Goal: Find specific page/section: Find specific page/section

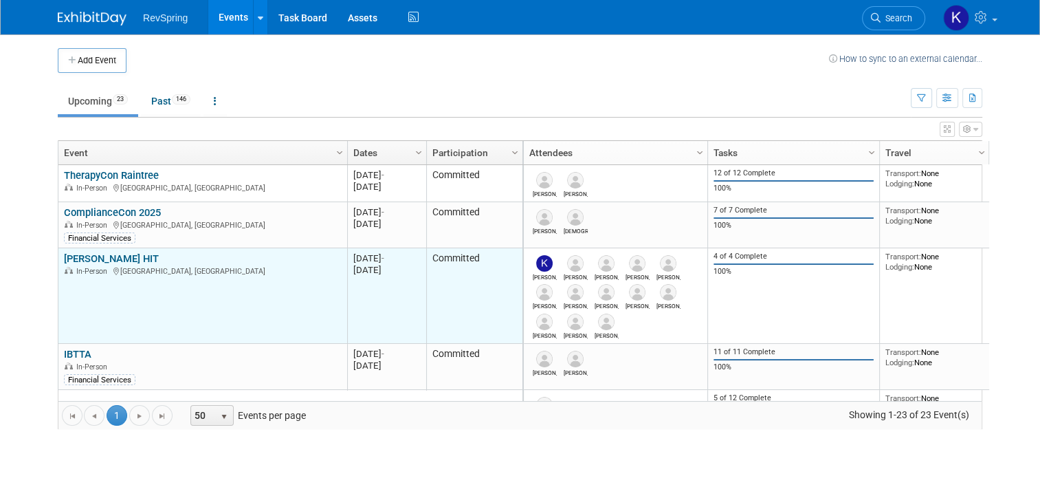
click at [100, 252] on link "[PERSON_NAME] HIT" at bounding box center [111, 258] width 95 height 12
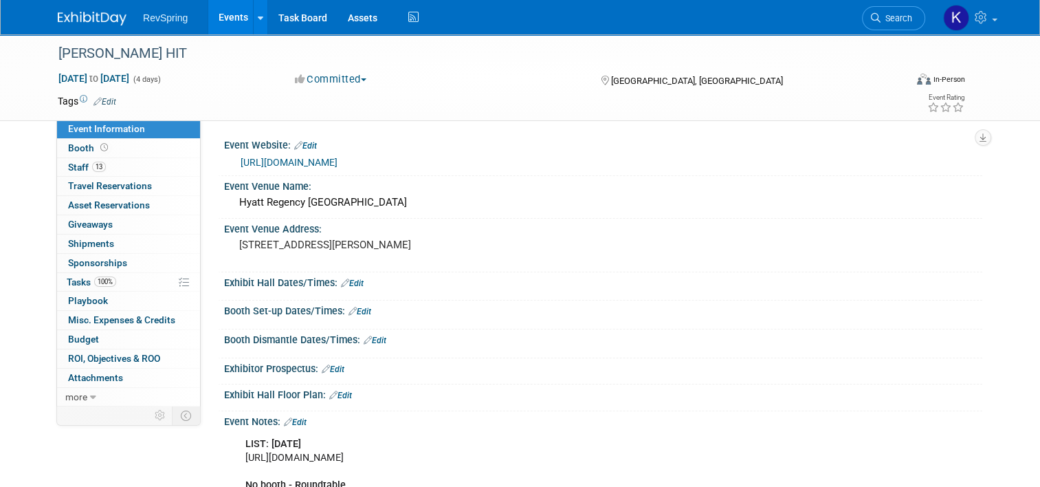
scroll to position [302, 0]
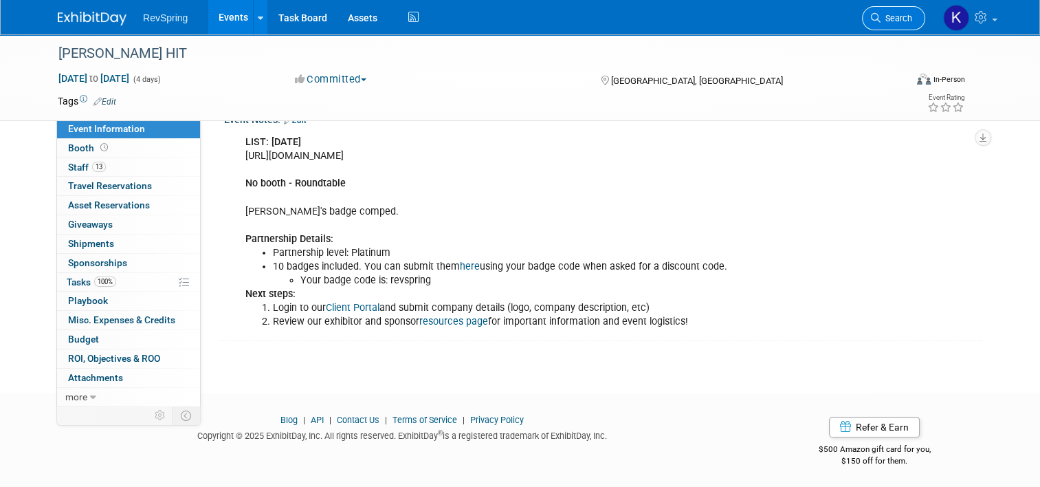
click at [895, 21] on span "Search" at bounding box center [896, 18] width 32 height 10
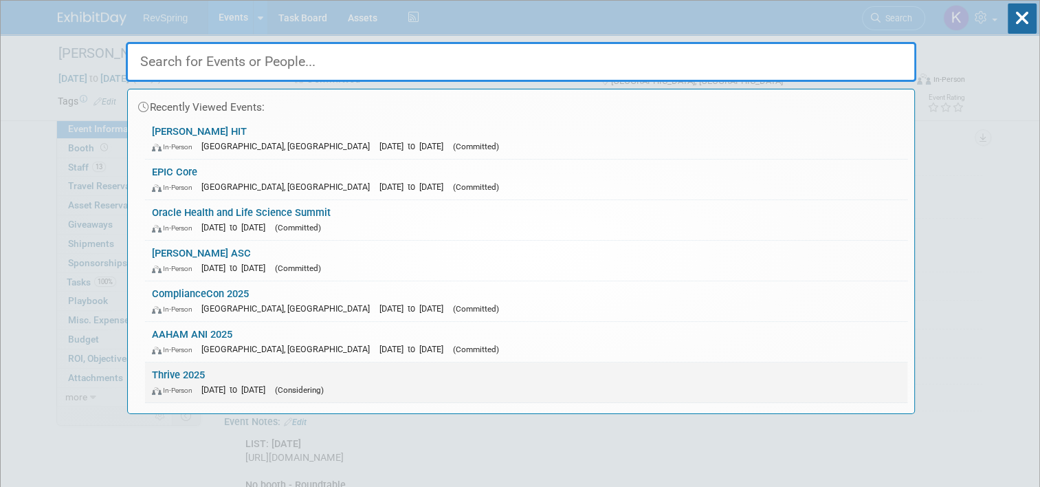
click at [405, 373] on link "Thrive 2025 In-Person Nov 3, 2025 to Nov 5, 2025 (Considering)" at bounding box center [526, 382] width 762 height 40
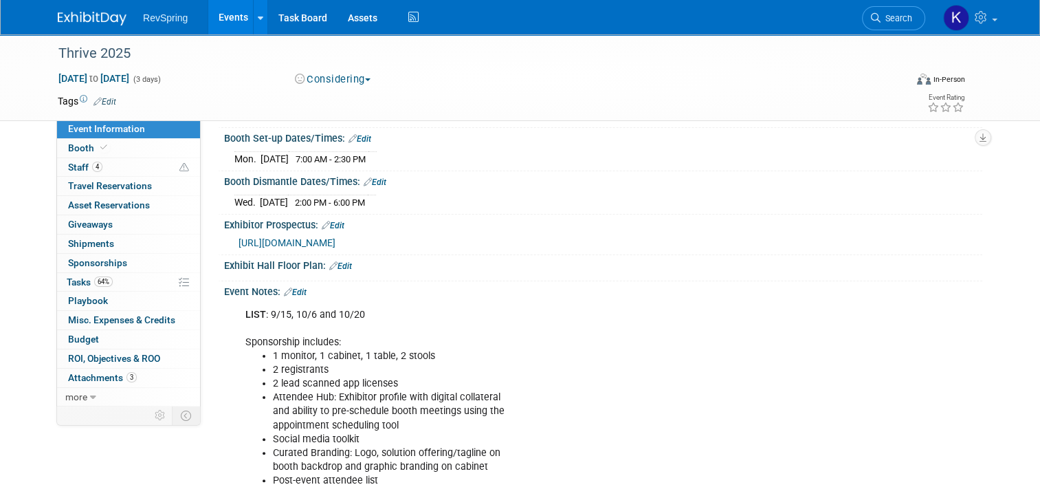
scroll to position [443, 0]
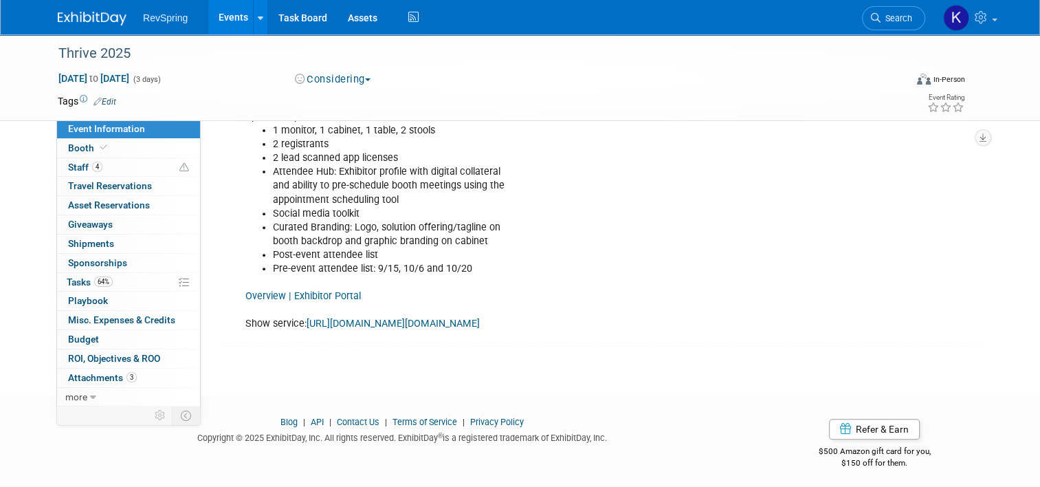
click at [329, 290] on link "Overview | Exhibitor Portal" at bounding box center [302, 296] width 115 height 12
